Goal: Transaction & Acquisition: Purchase product/service

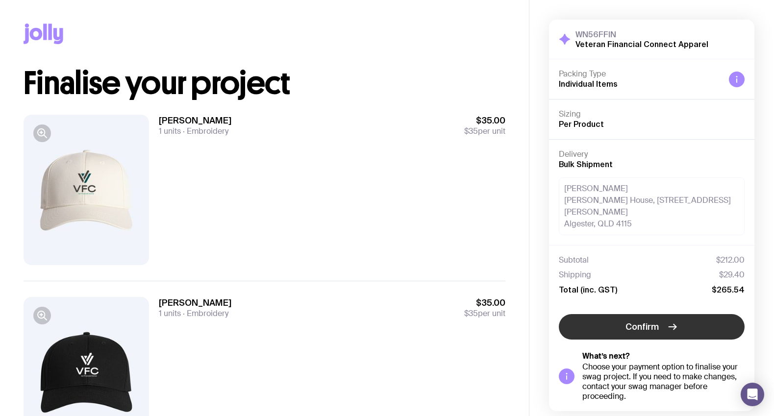
click at [650, 321] on span "Confirm" at bounding box center [641, 327] width 33 height 12
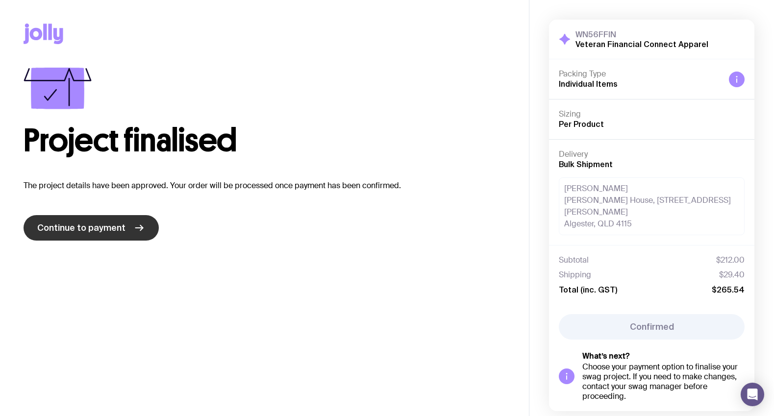
drag, startPoint x: 106, startPoint y: 230, endPoint x: 101, endPoint y: 229, distance: 4.9
click at [105, 230] on span "Continue to payment" at bounding box center [81, 228] width 88 height 12
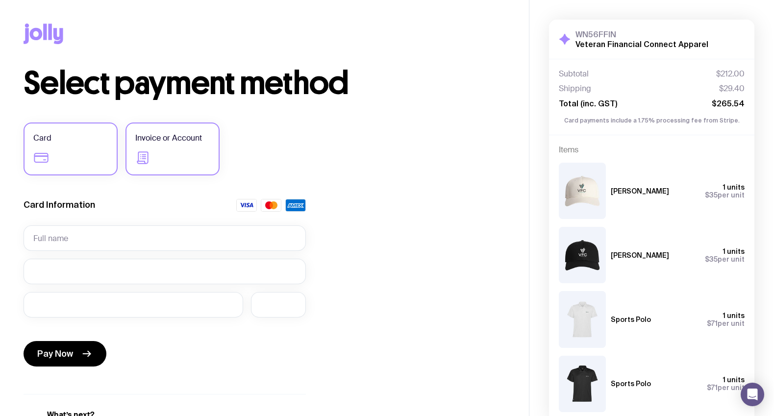
click at [168, 136] on span "Invoice or Account" at bounding box center [168, 138] width 67 height 12
click at [0, 0] on input "Invoice or Account" at bounding box center [0, 0] width 0 height 0
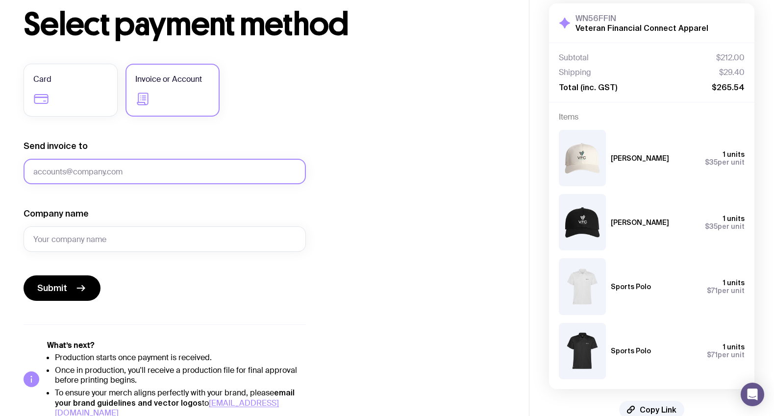
scroll to position [60, 0]
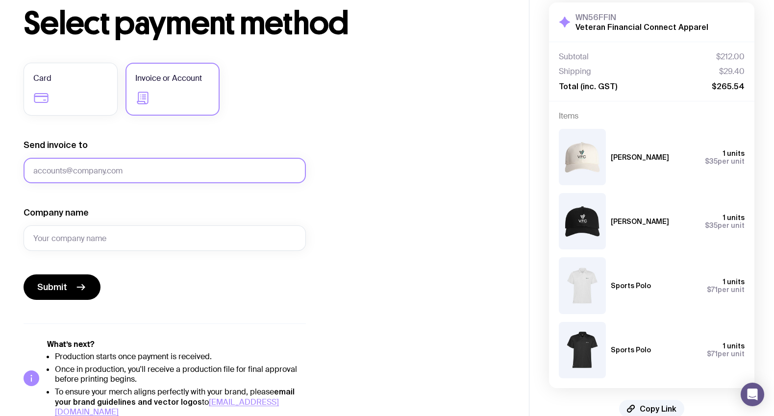
click at [68, 166] on input "Send invoice to" at bounding box center [165, 170] width 282 height 25
type input "[PERSON_NAME][EMAIL_ADDRESS][DOMAIN_NAME]"
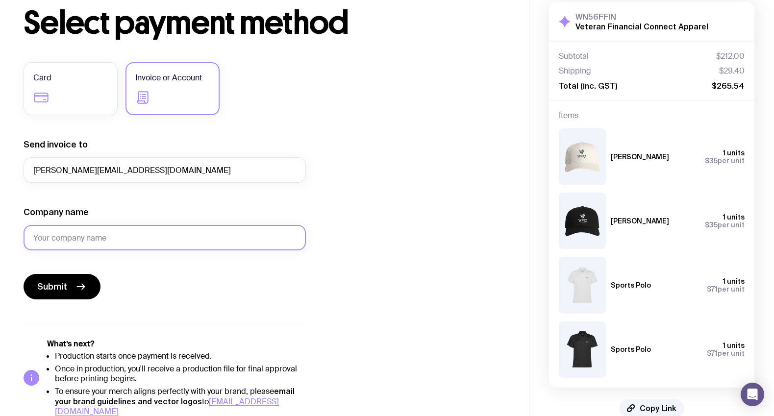
click at [75, 235] on input "Company name" at bounding box center [165, 237] width 282 height 25
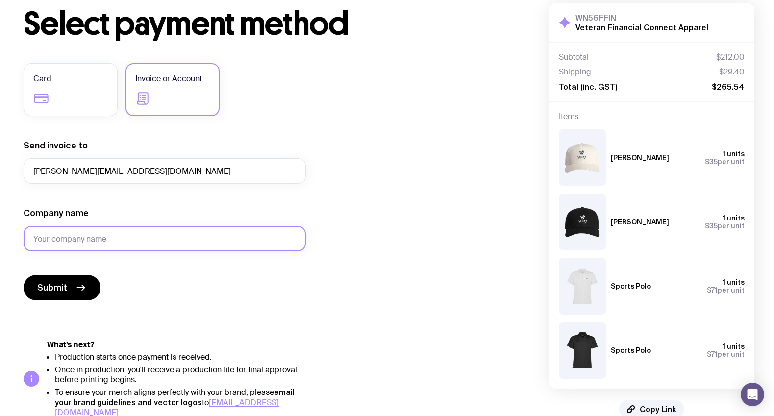
scroll to position [58, 0]
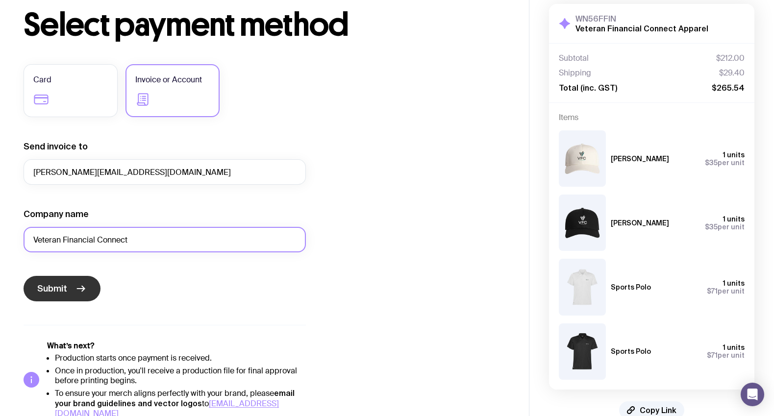
type input "Veteran Financial Connect"
click at [55, 289] on span "Submit" at bounding box center [52, 289] width 30 height 12
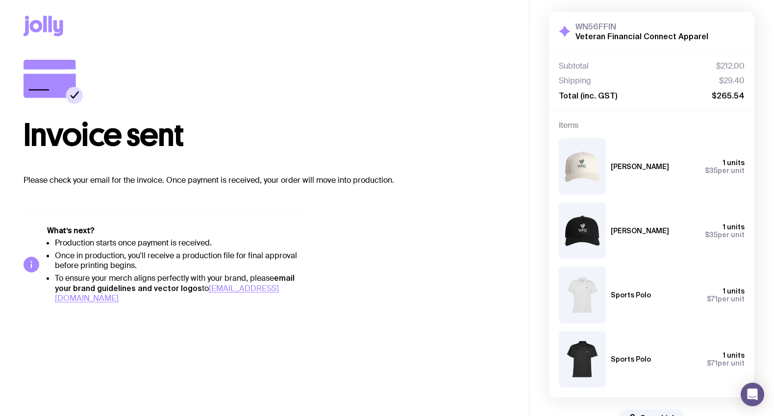
scroll to position [0, 0]
